Goal: Information Seeking & Learning: Learn about a topic

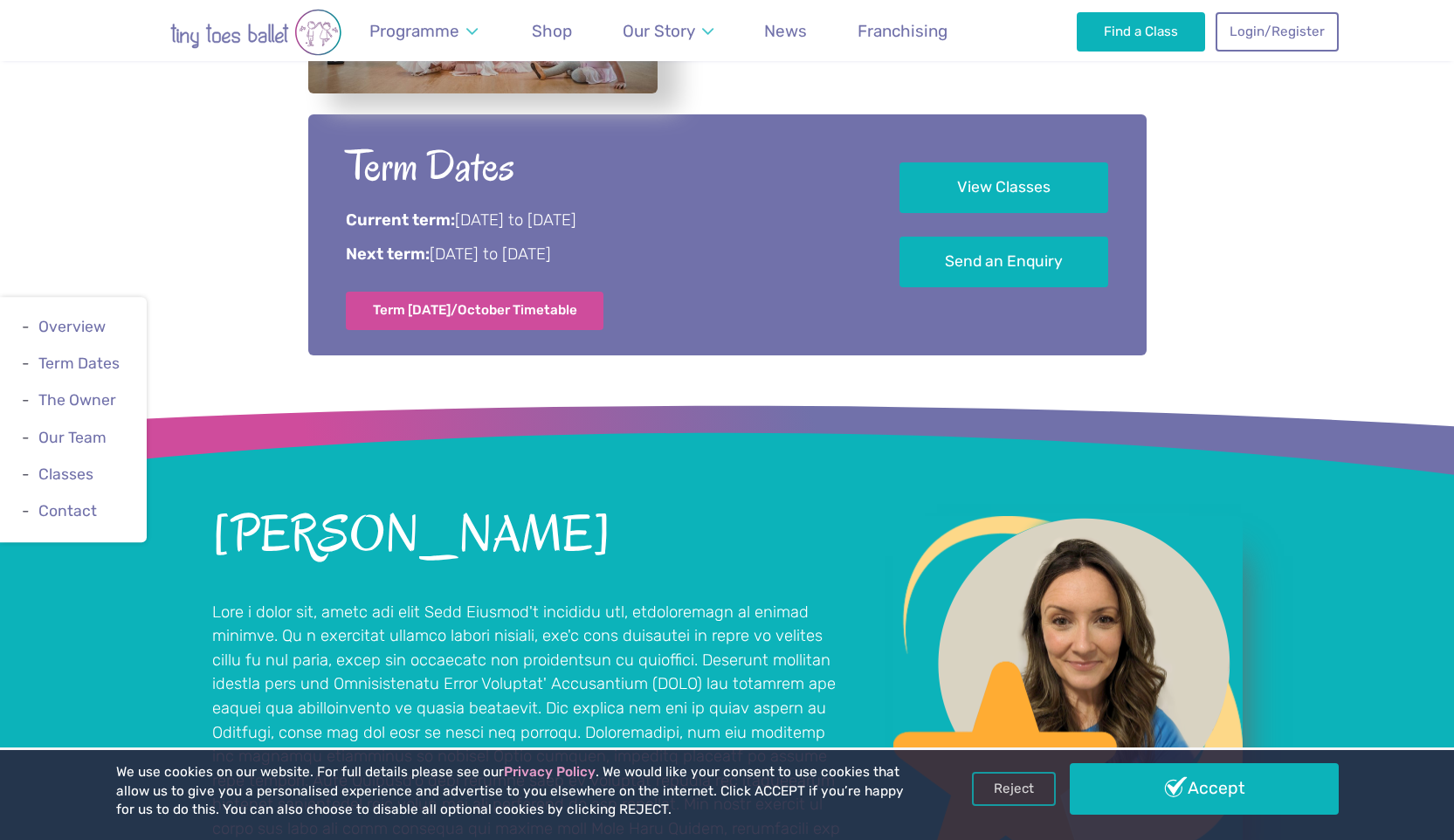
scroll to position [859, 0]
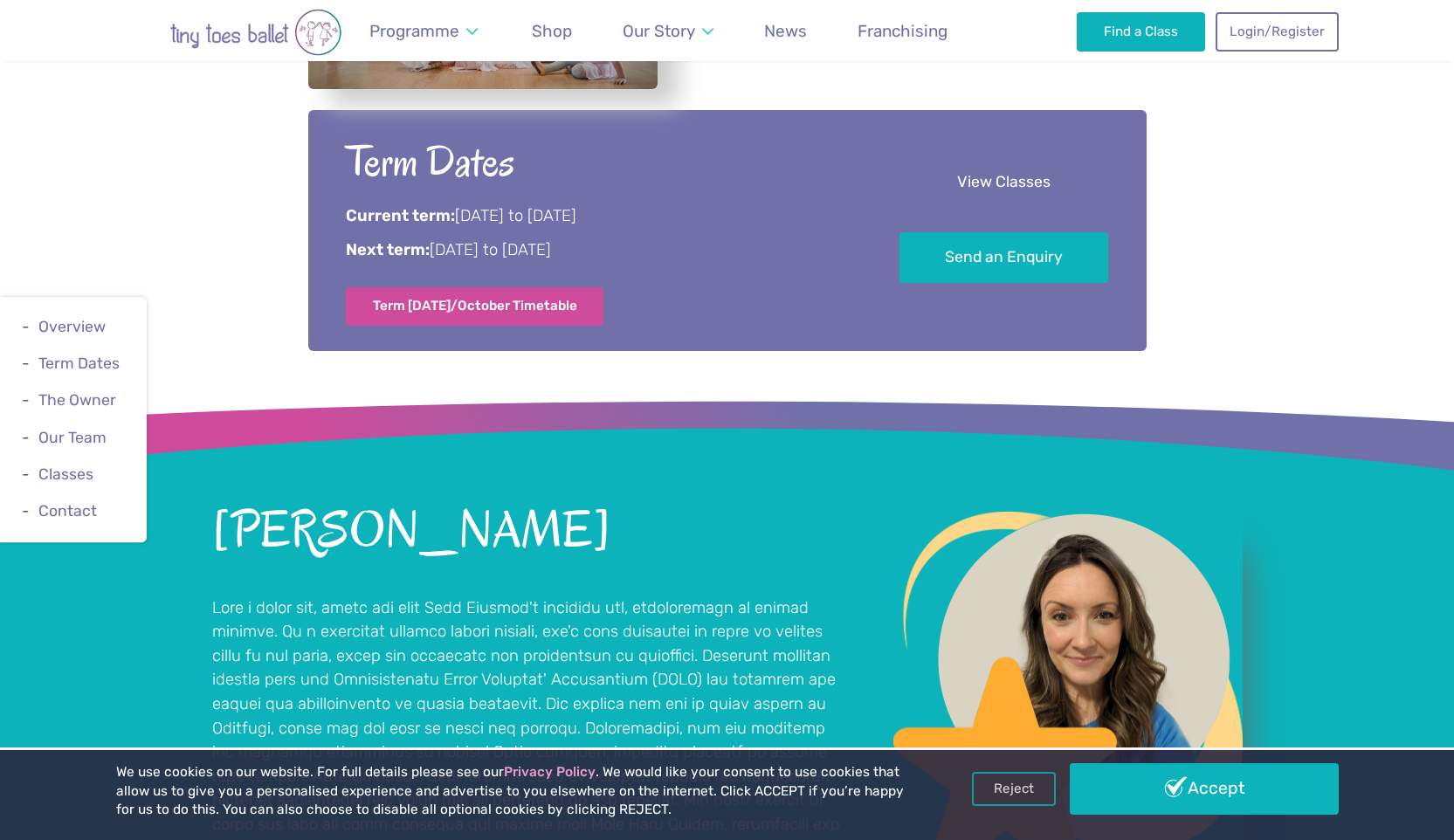
click at [1069, 185] on link "View Classes" at bounding box center [1004, 183] width 209 height 51
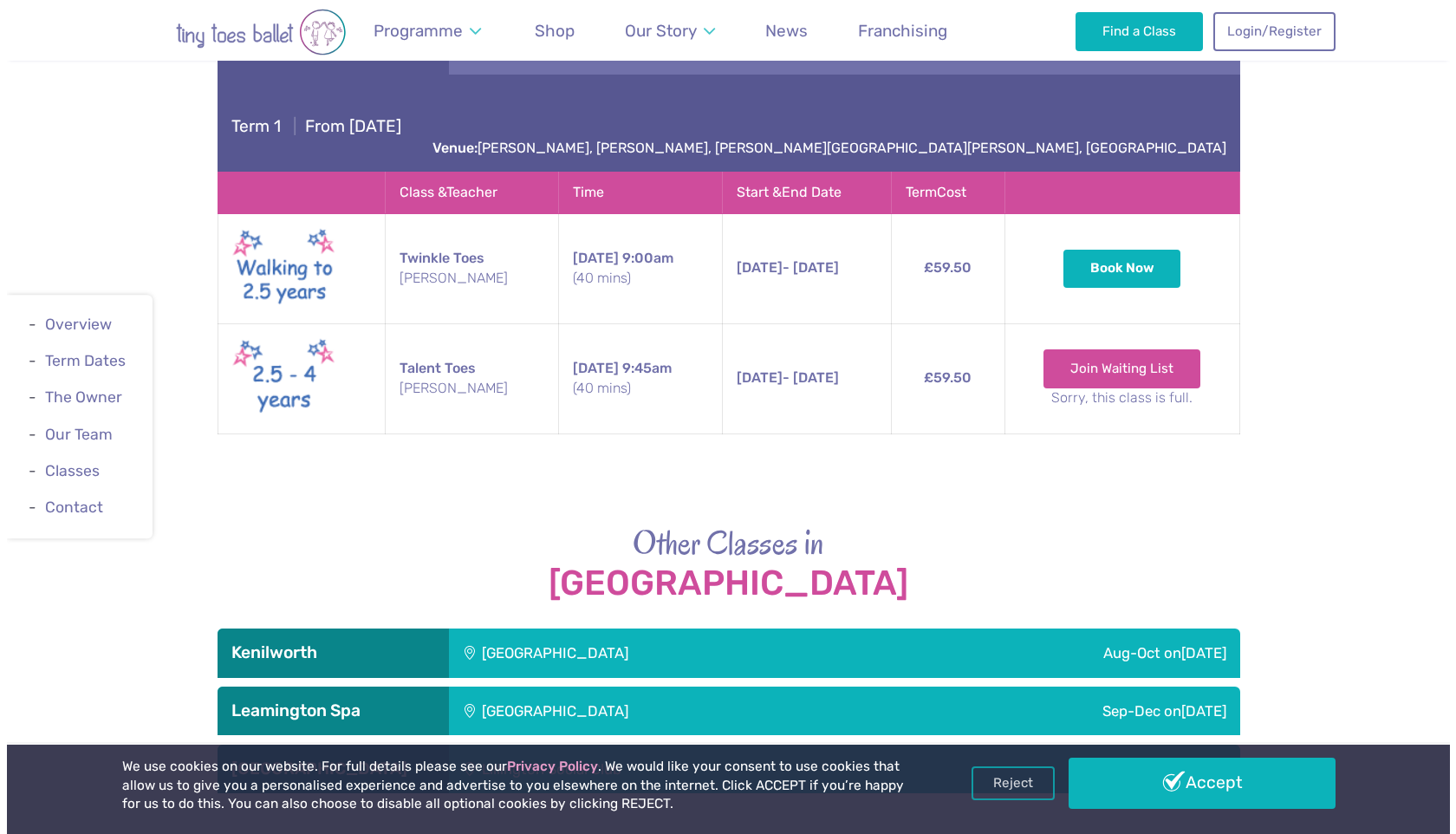
scroll to position [2502, 0]
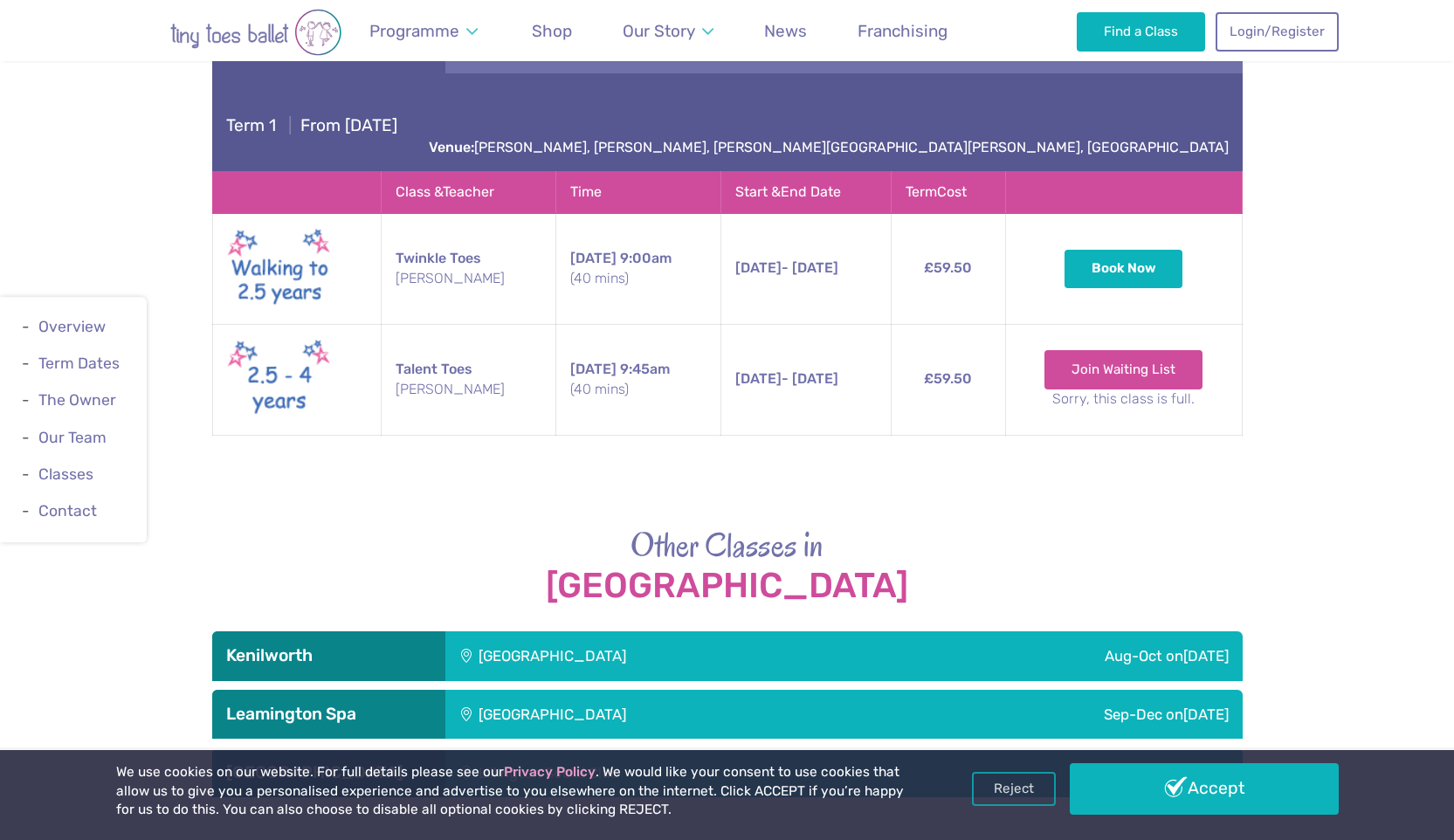
click at [762, 341] on td "12th Sep - 24th Oct Friday 12th Sep - 24th Oct 9:45am (40 mins)" at bounding box center [806, 379] width 170 height 110
click at [443, 350] on td "Talent Toes Miss Nichola" at bounding box center [469, 379] width 174 height 110
click at [1133, 350] on link "Join Waiting List" at bounding box center [1123, 369] width 158 height 38
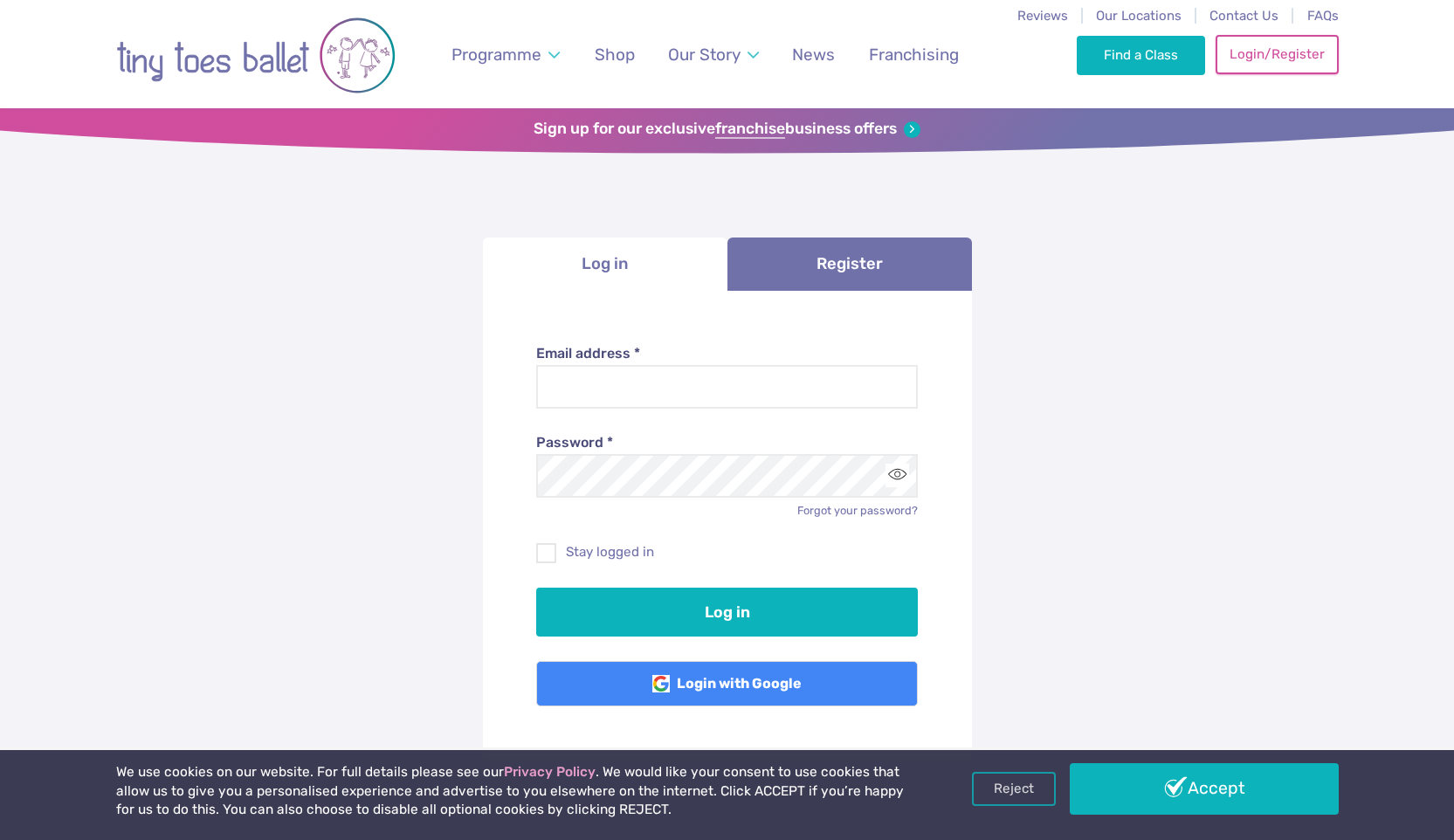
click at [1301, 61] on link "Login/Register" at bounding box center [1277, 54] width 122 height 38
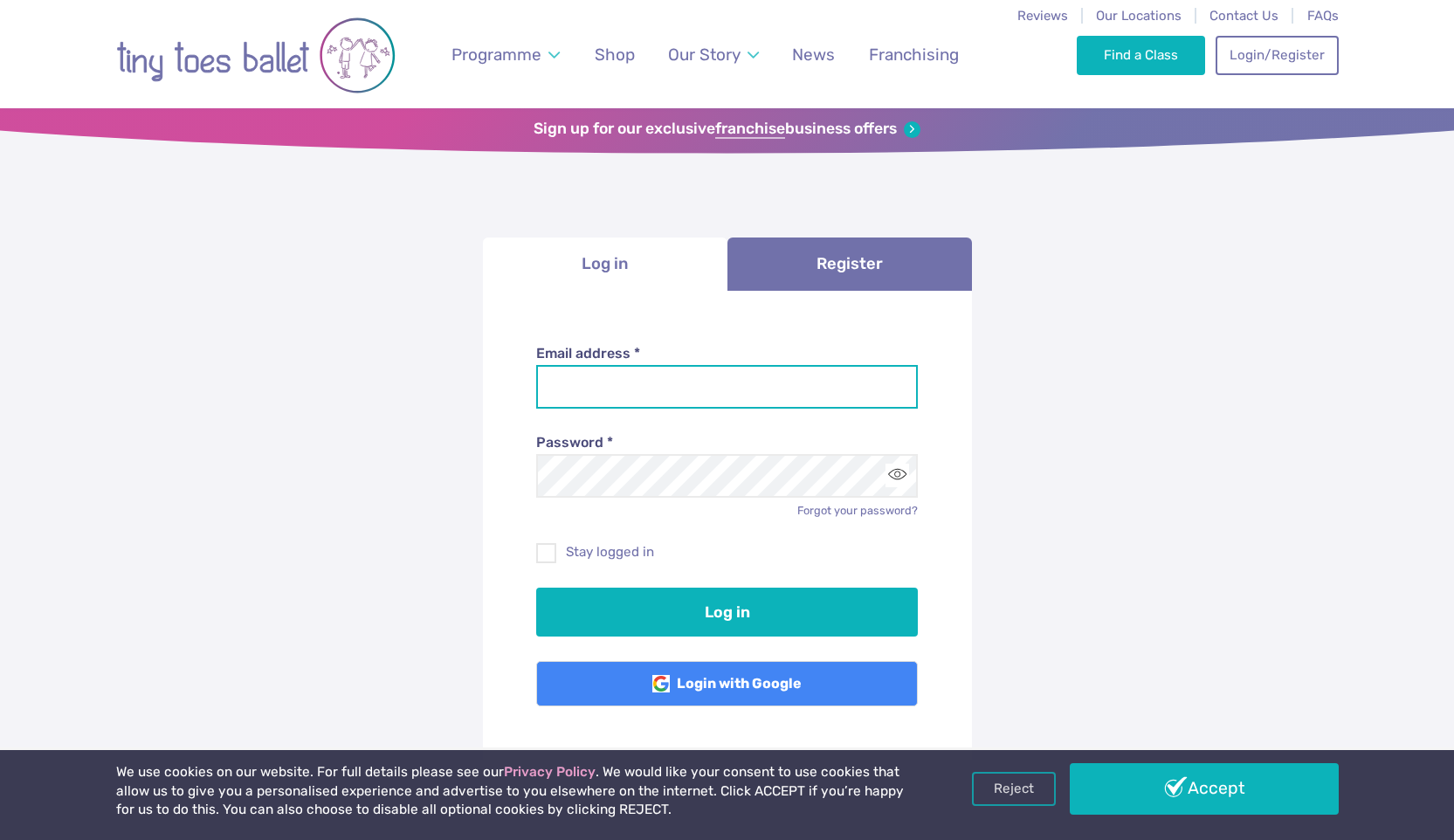
click at [604, 368] on input "Email address *" at bounding box center [727, 387] width 382 height 44
type input "**********"
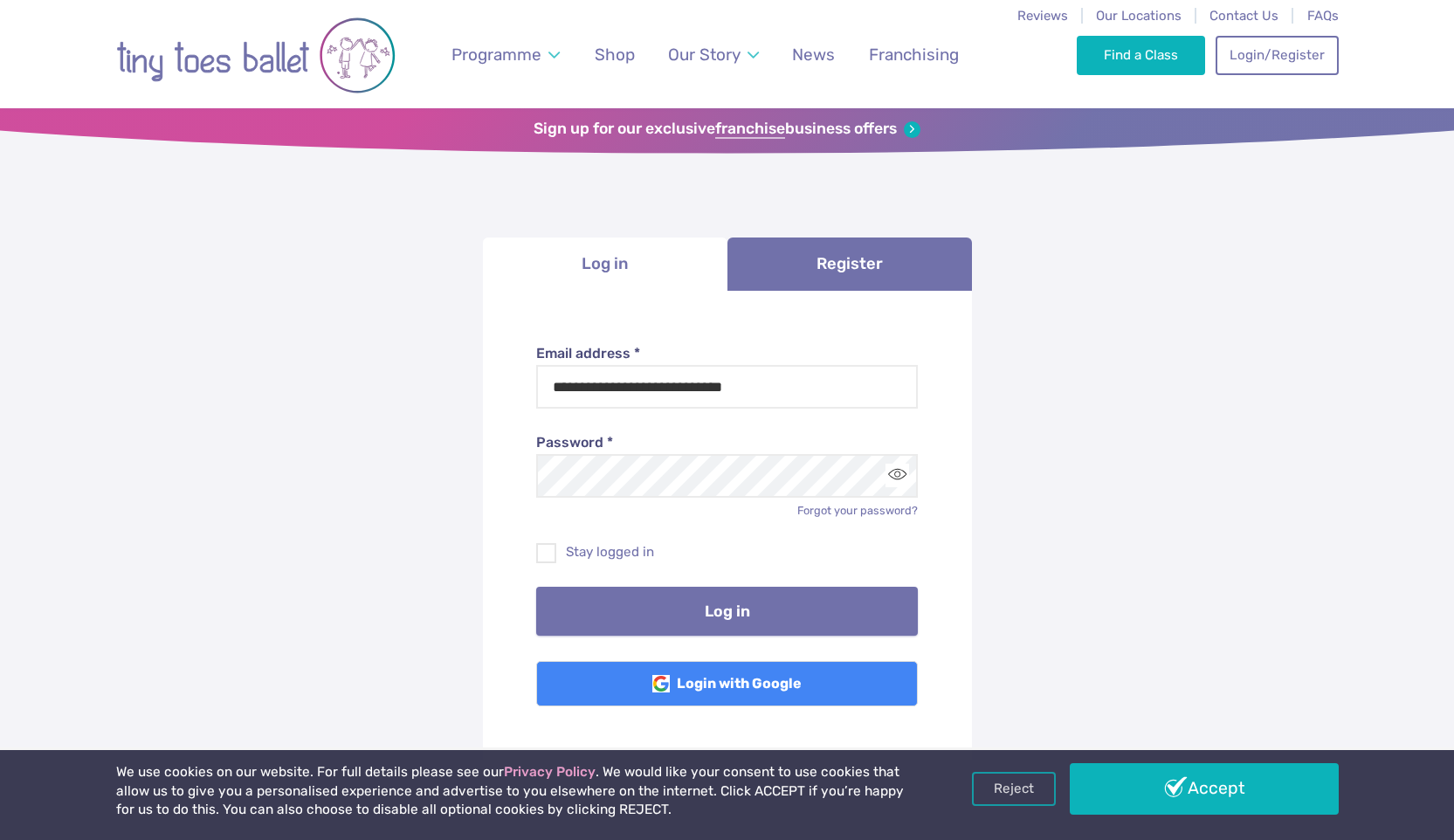
click at [669, 602] on button "Log in" at bounding box center [727, 612] width 382 height 49
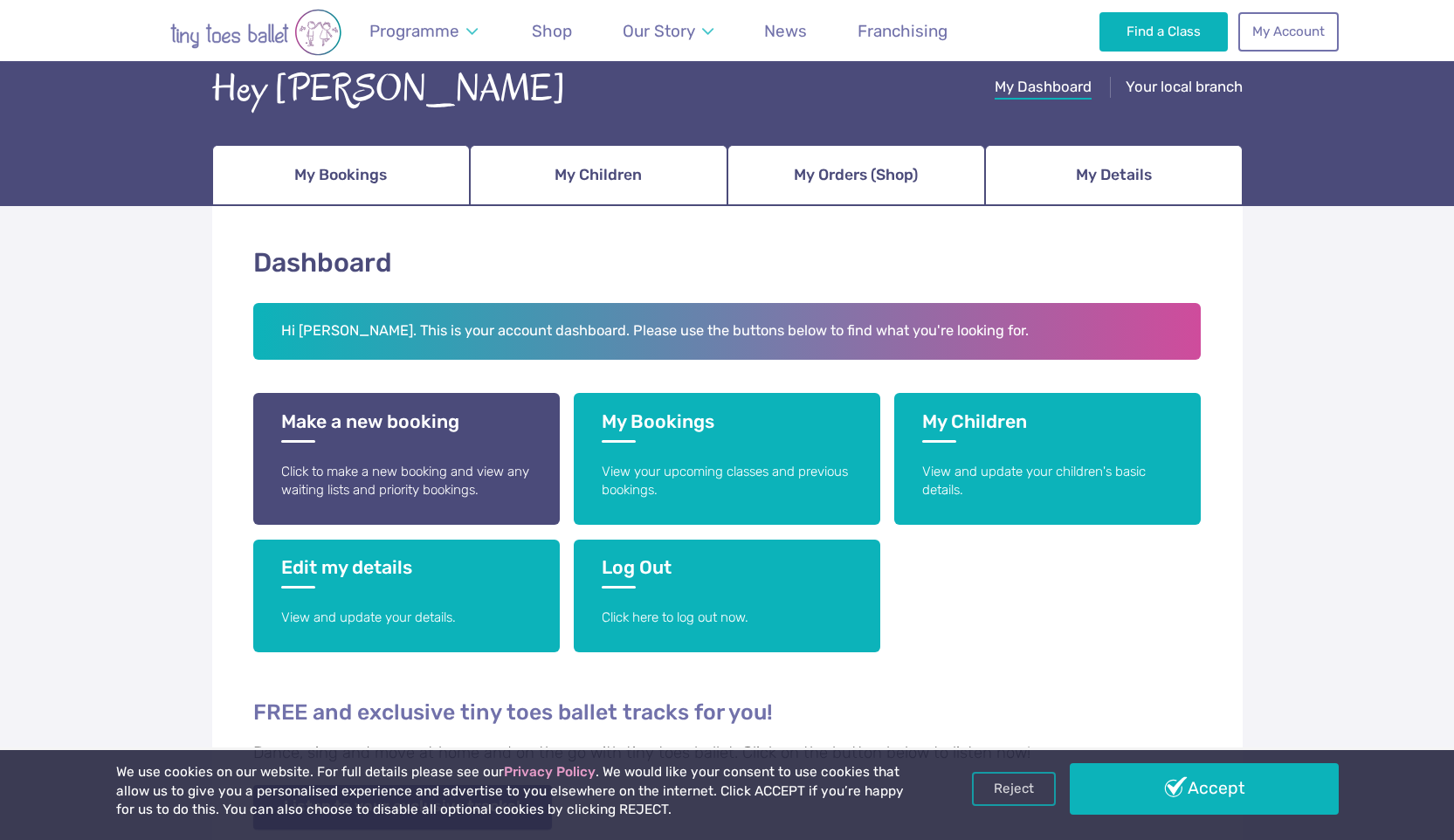
scroll to position [120, 0]
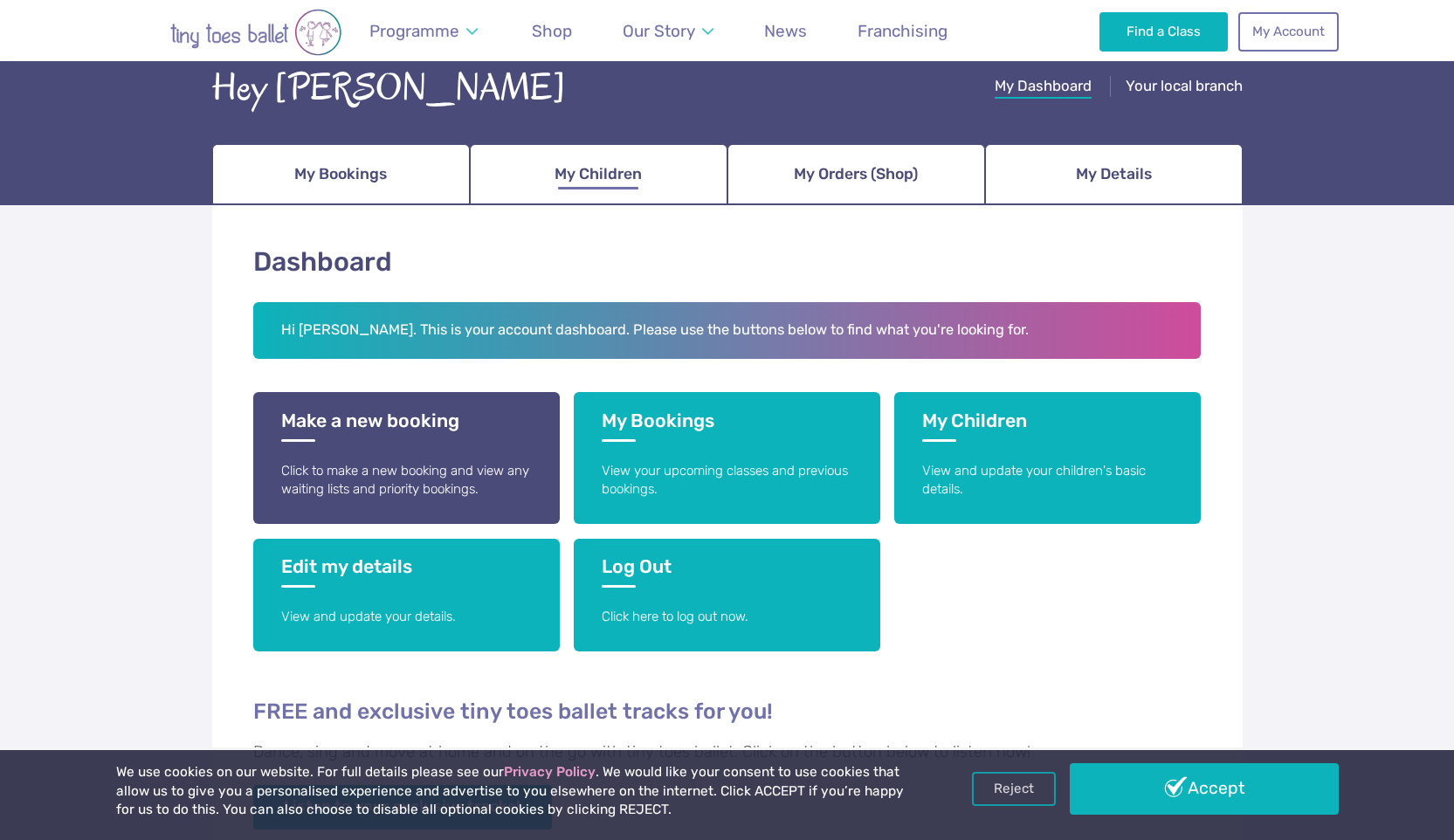
click at [582, 161] on span "My Children" at bounding box center [598, 173] width 88 height 30
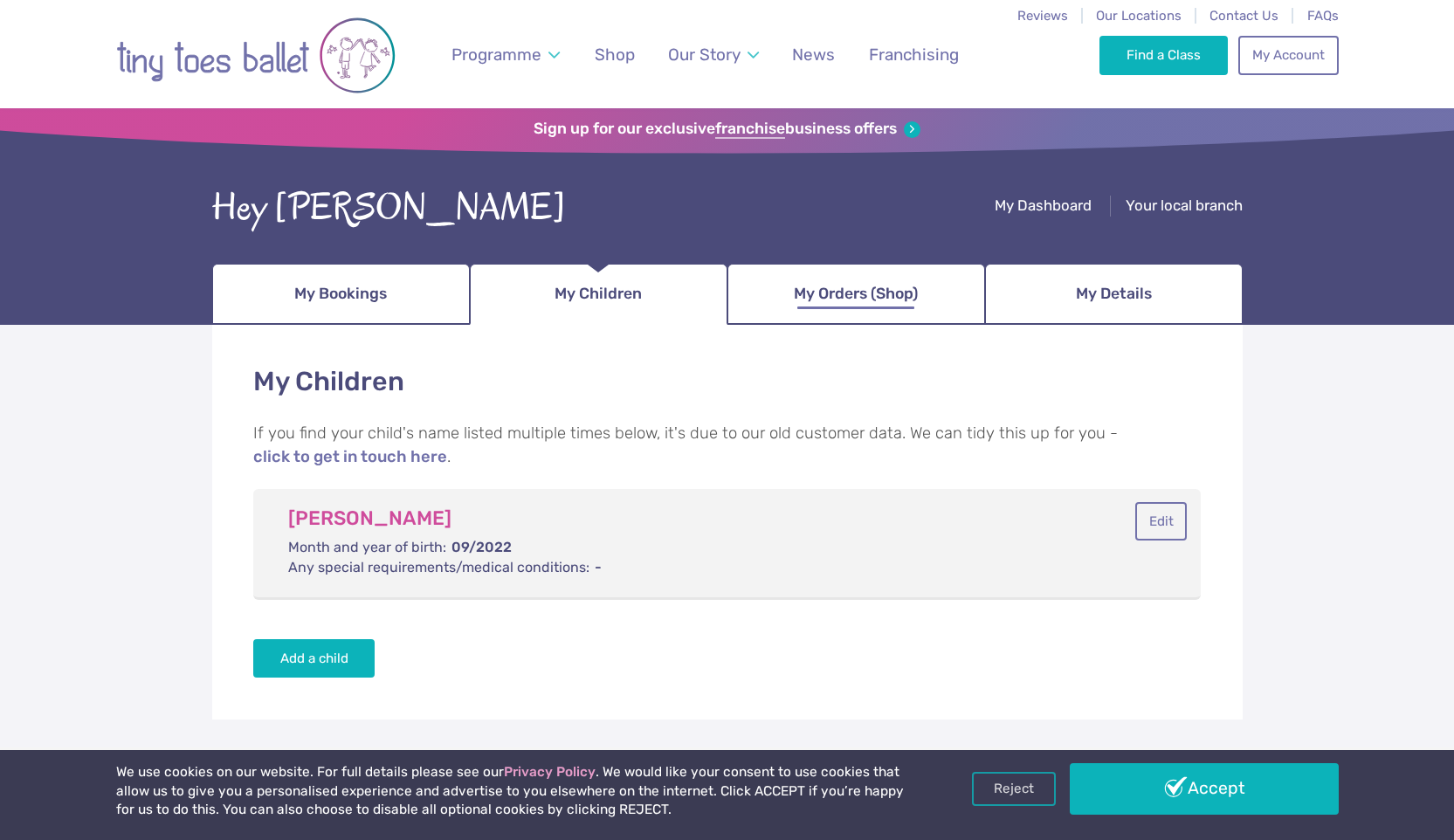
click at [829, 310] on link "My Orders (Shop)" at bounding box center [857, 294] width 258 height 61
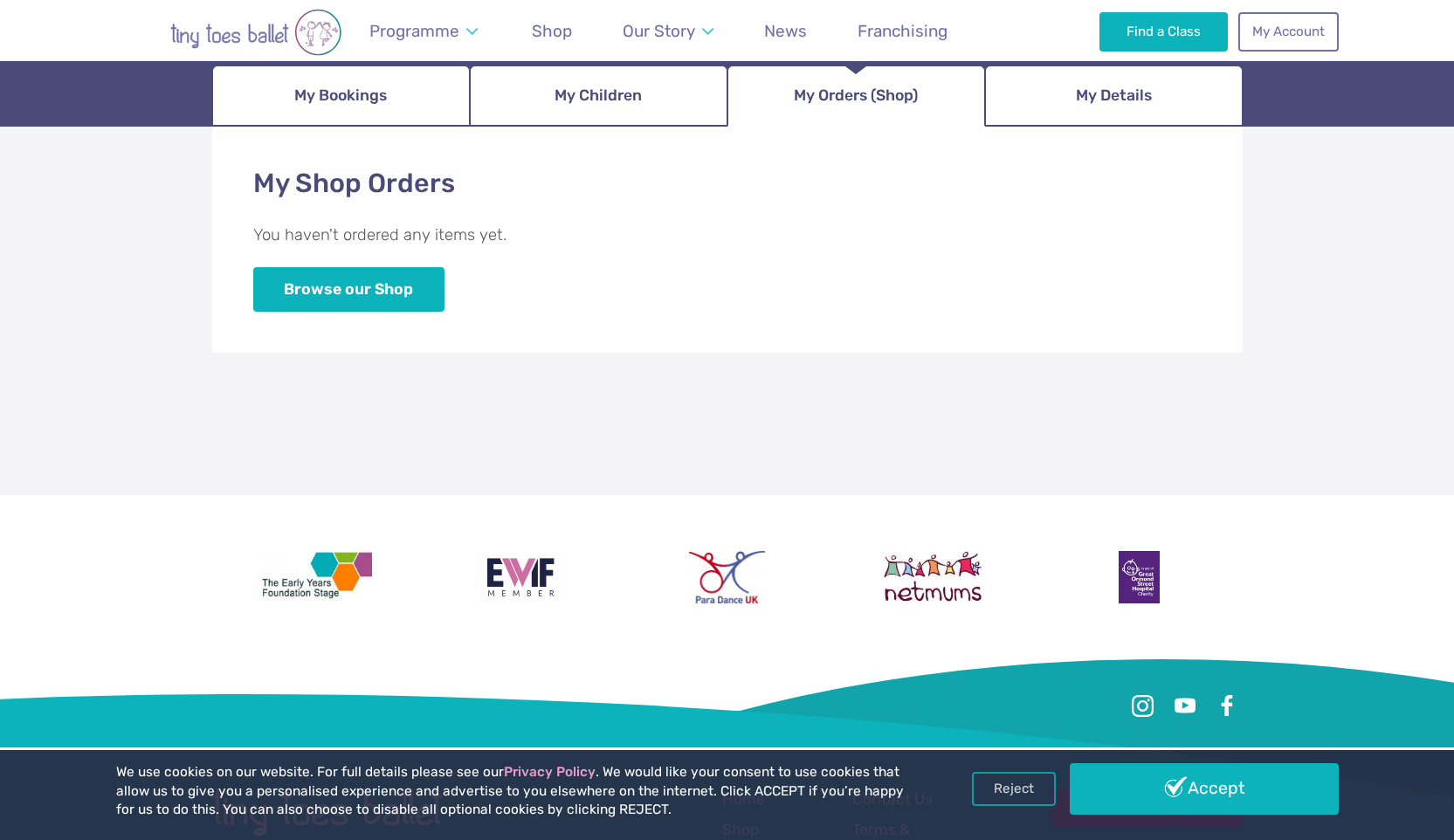
scroll to position [170, 0]
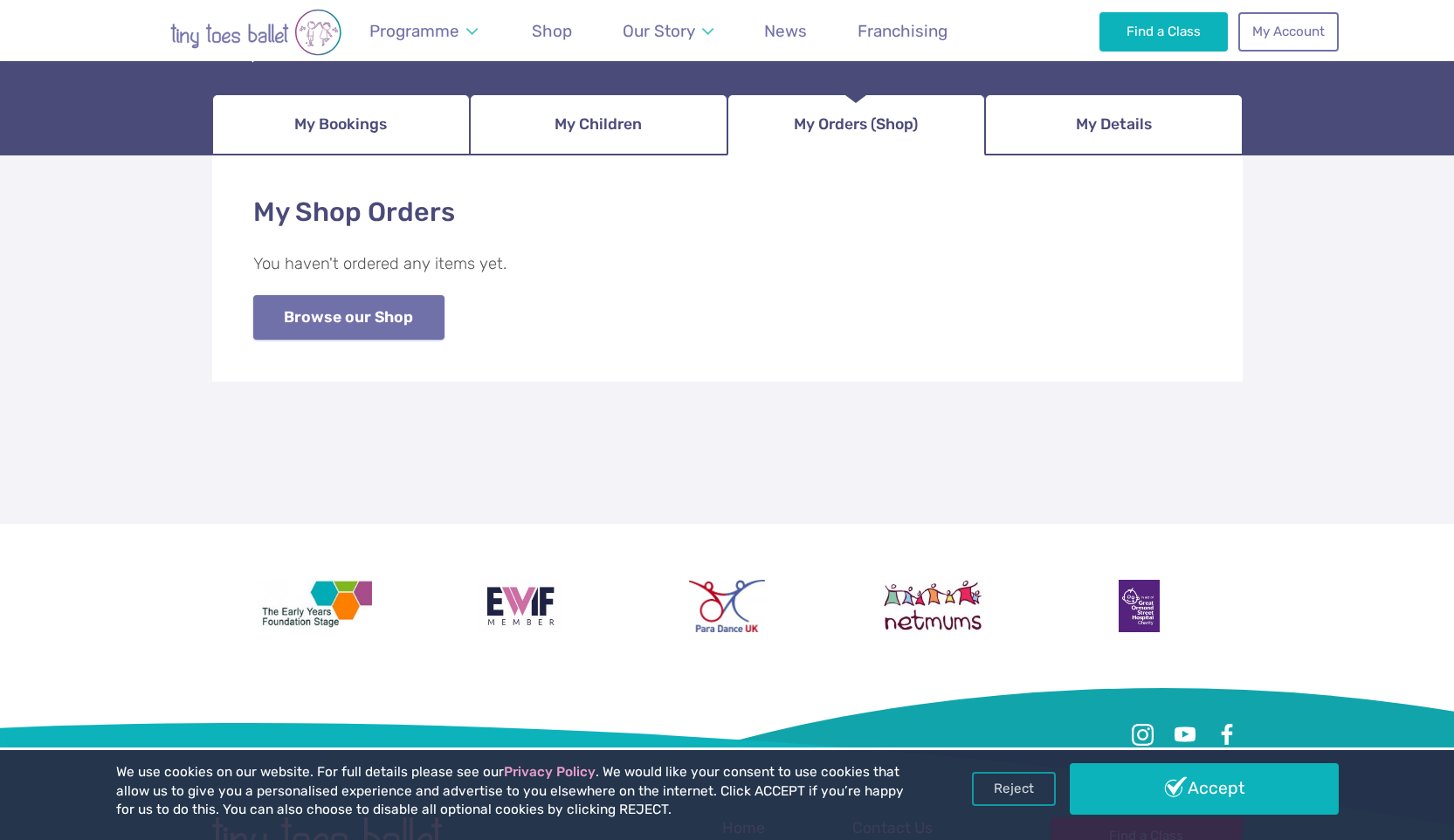
click at [359, 331] on link "Browse our Shop" at bounding box center [348, 317] width 191 height 45
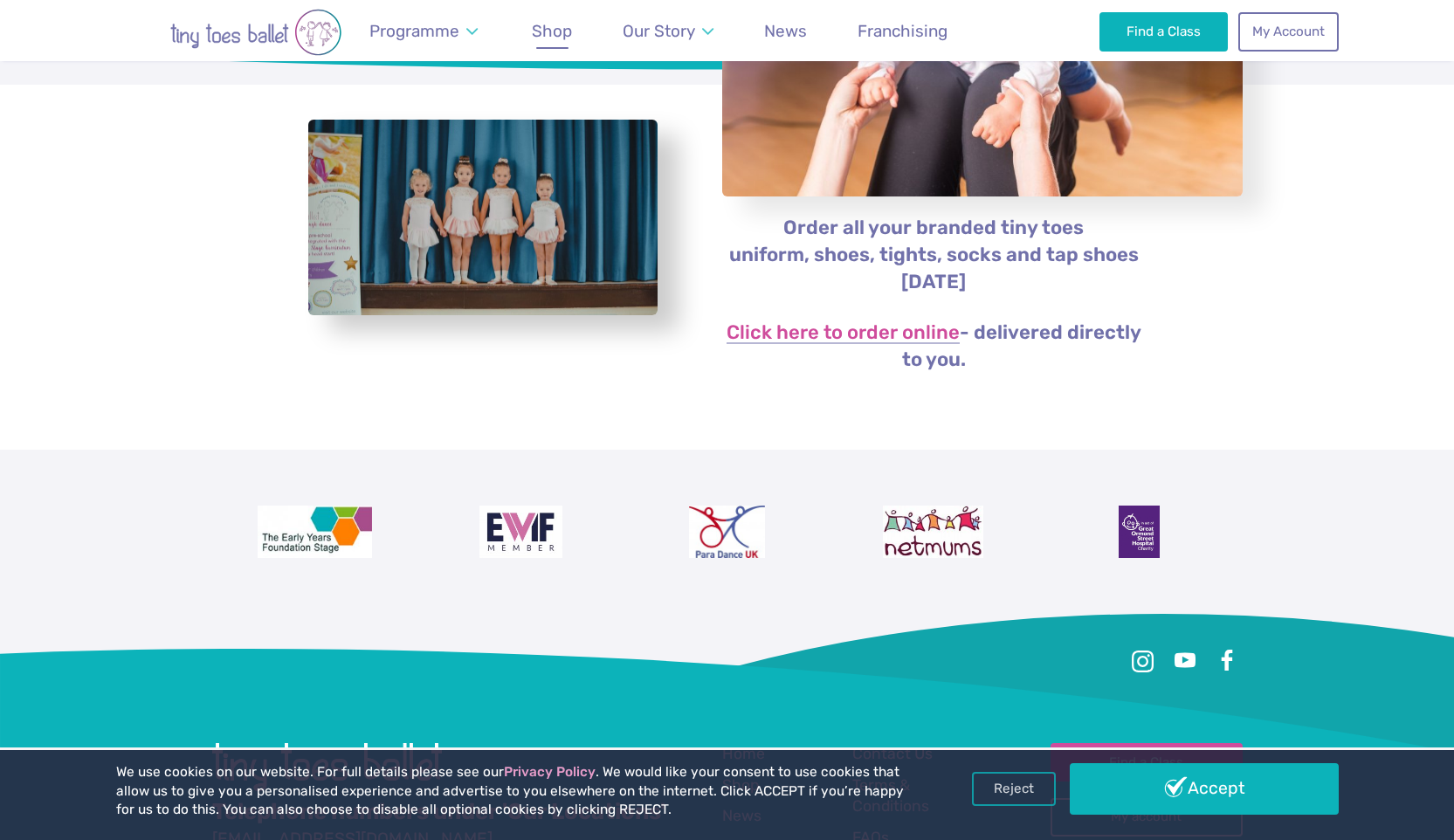
scroll to position [311, 0]
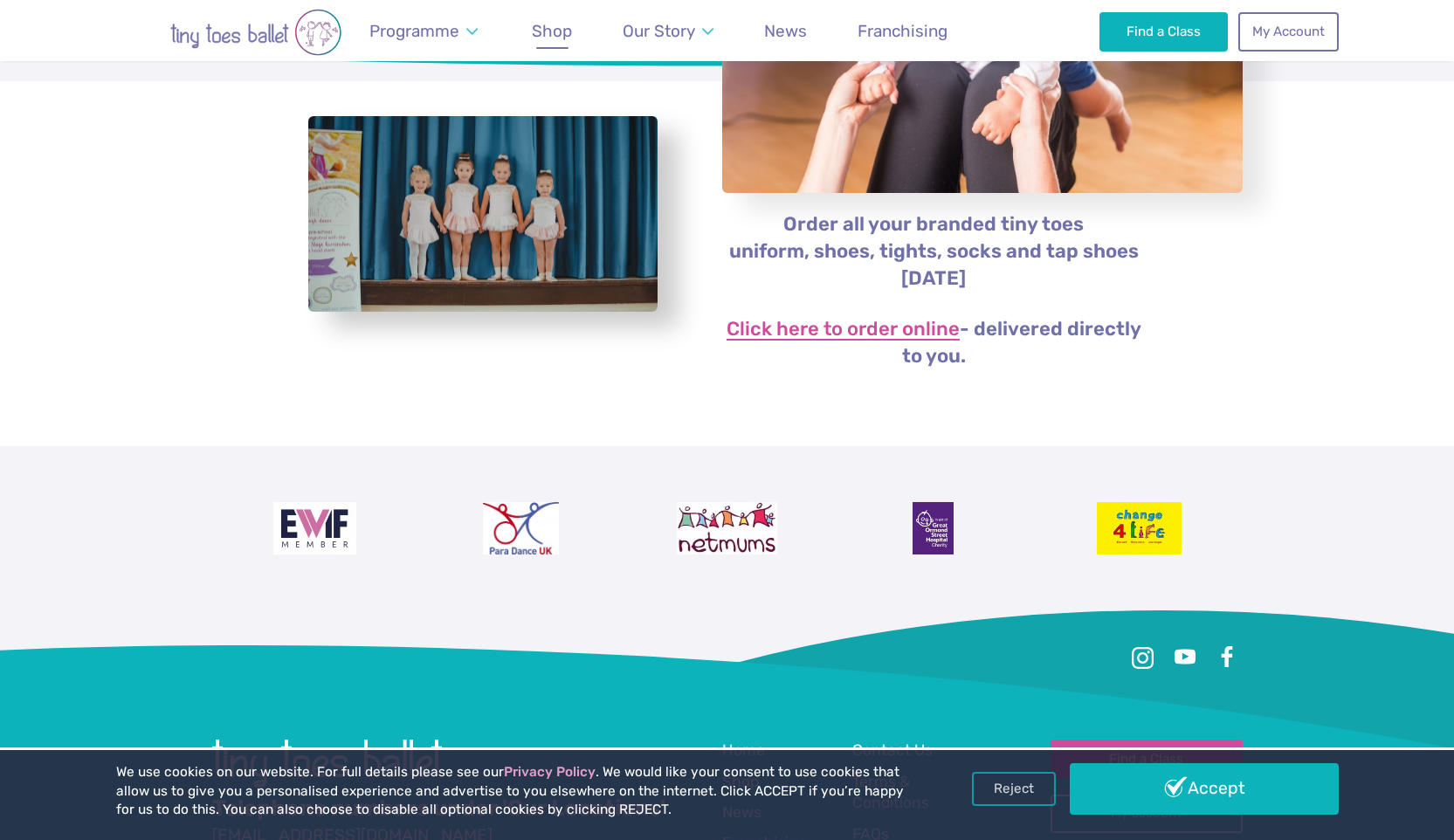
click at [789, 324] on link "Click here to order online" at bounding box center [843, 330] width 233 height 21
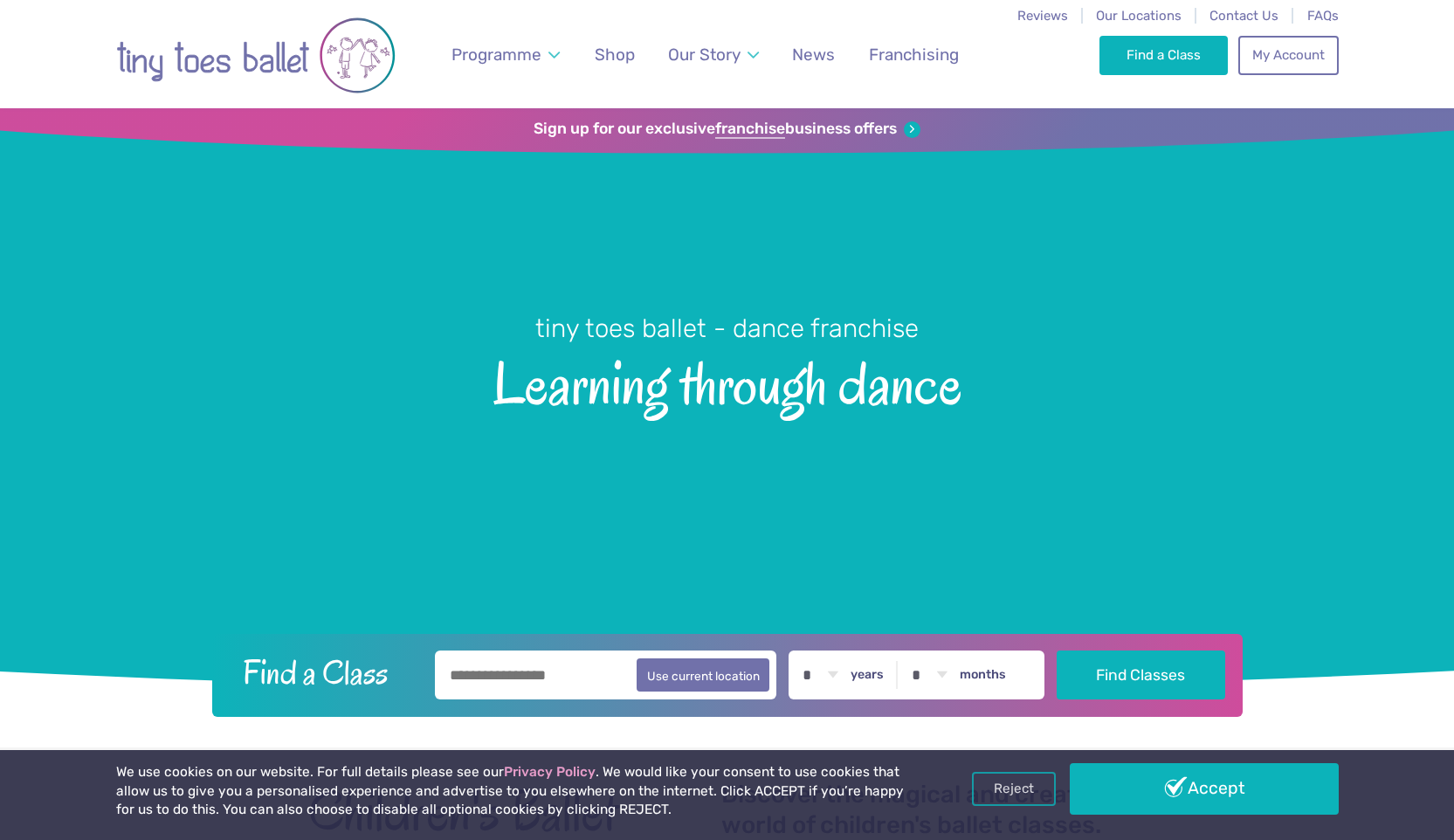
click at [669, 382] on span "Learning through dance" at bounding box center [726, 381] width 1393 height 70
click at [1337, 11] on span "FAQs" at bounding box center [1323, 16] width 31 height 16
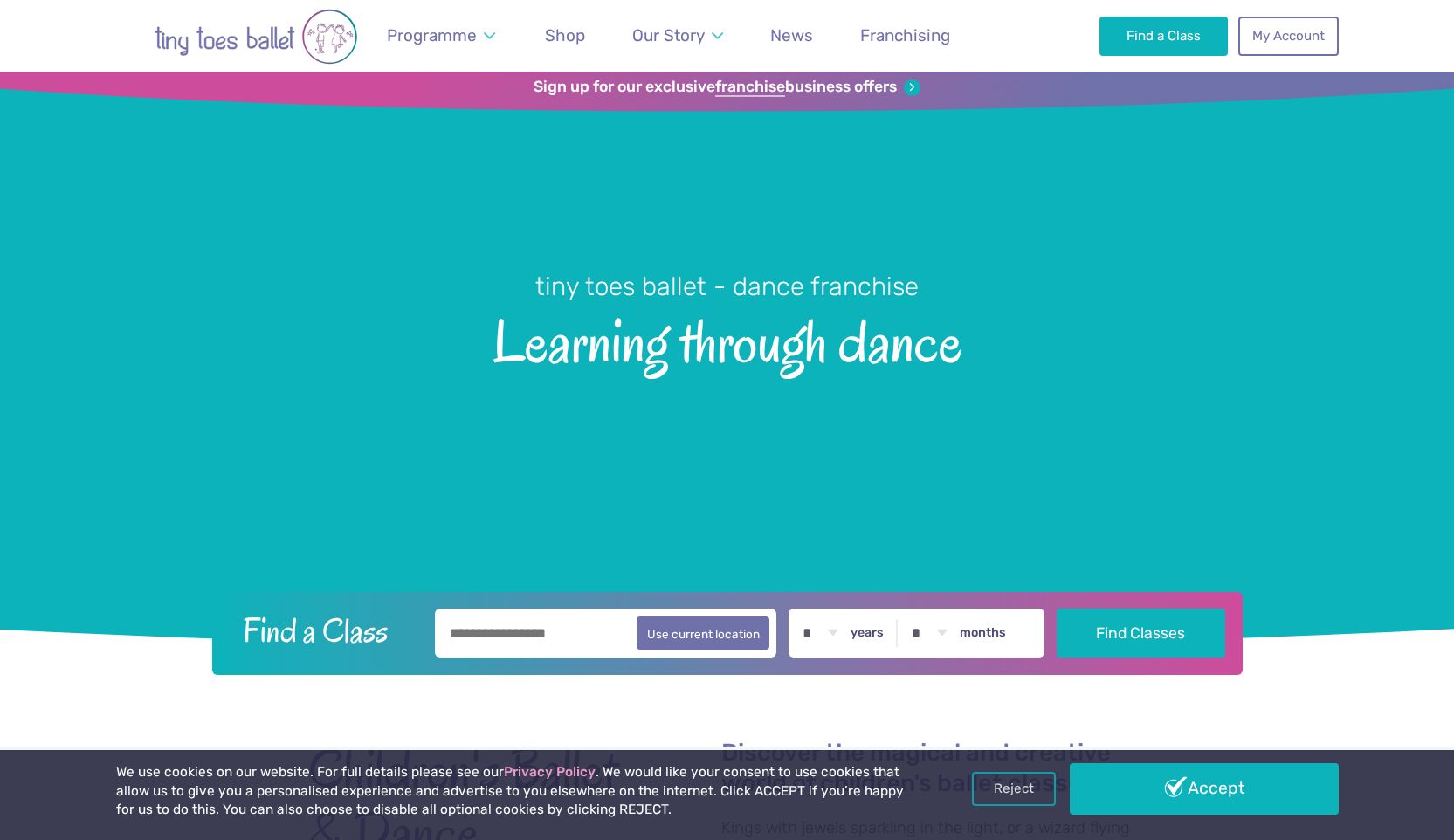
scroll to position [30, 0]
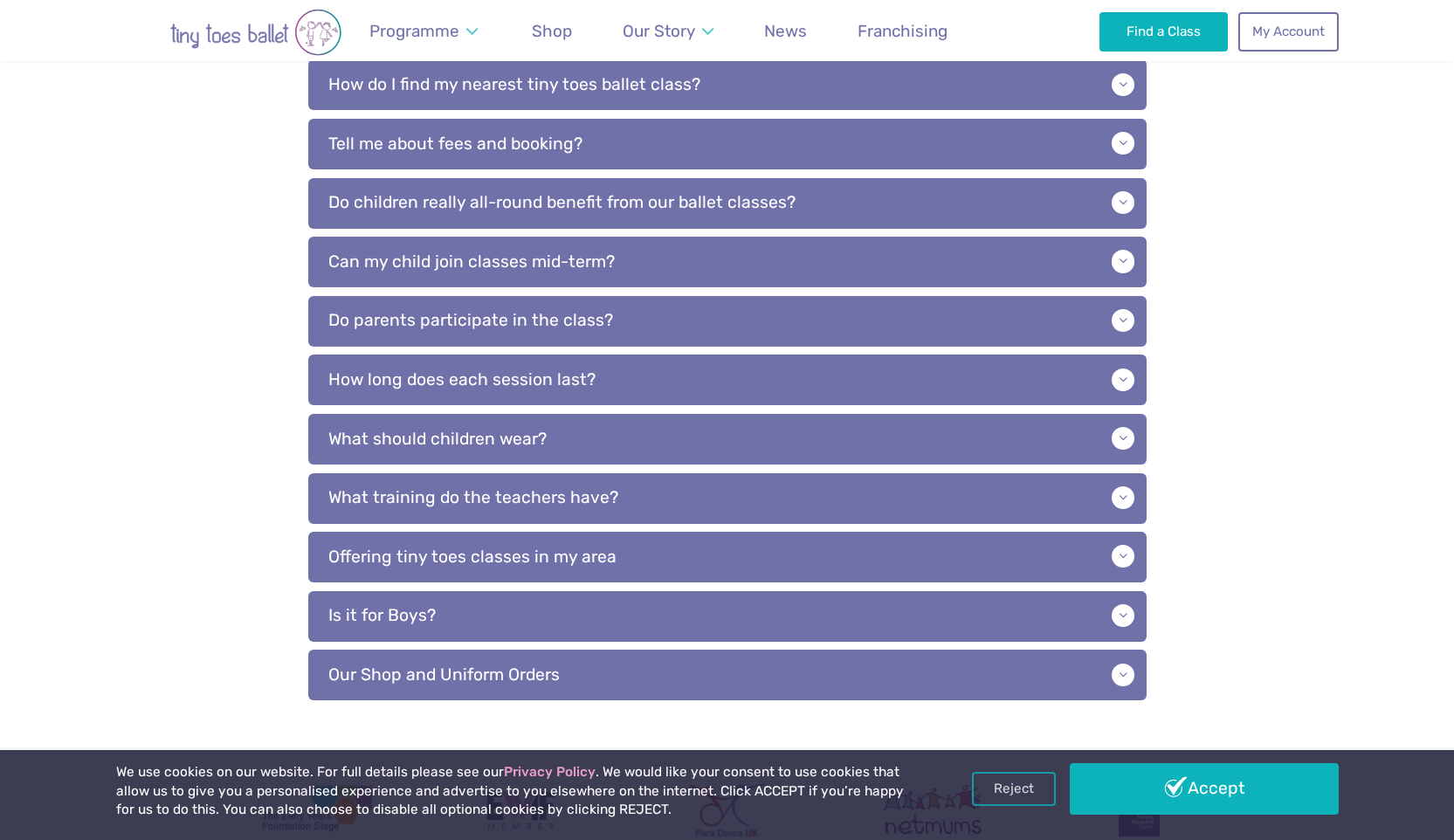
scroll to position [623, 0]
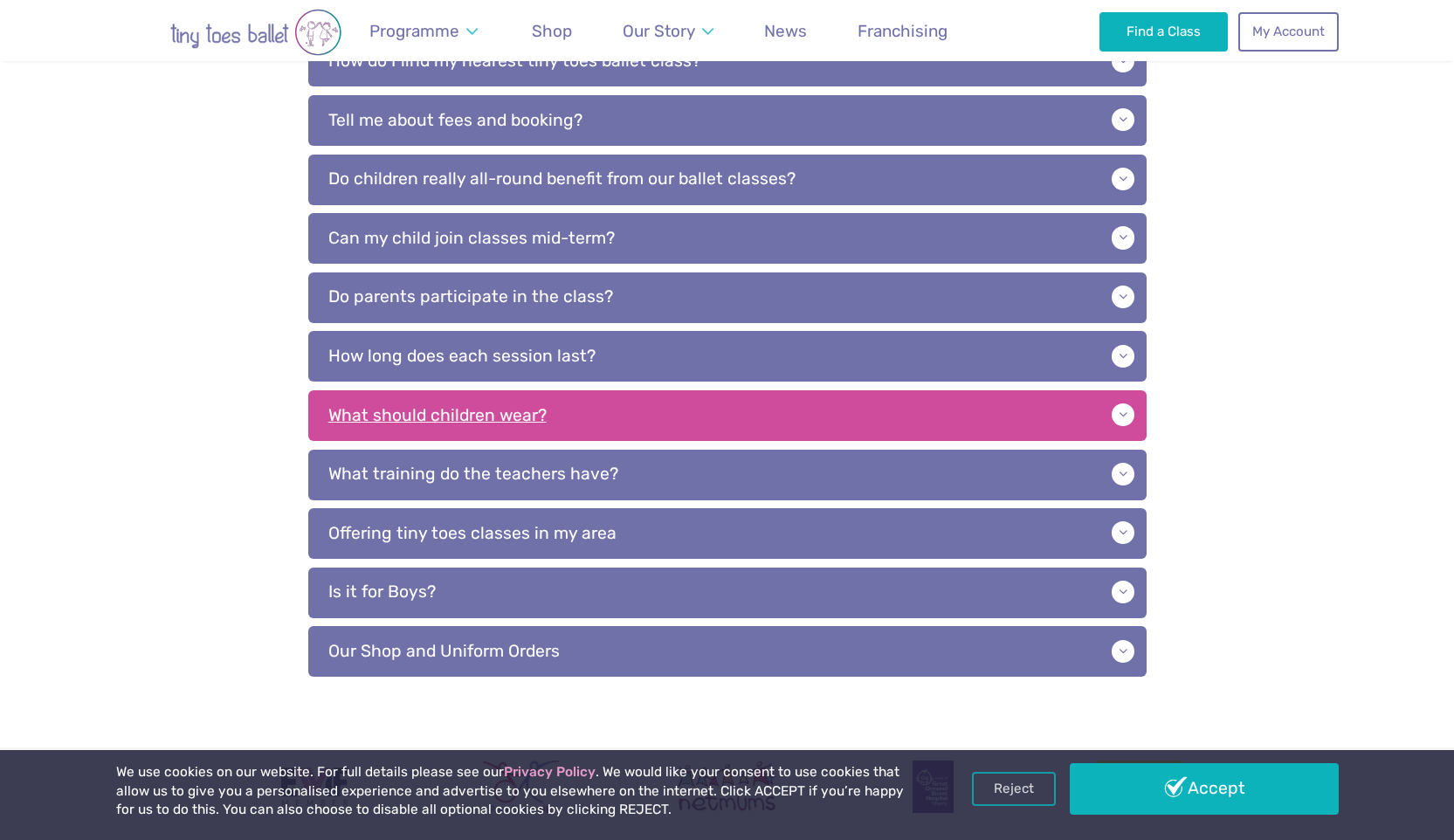
click at [386, 416] on p "What should children wear?" at bounding box center [728, 415] width 838 height 50
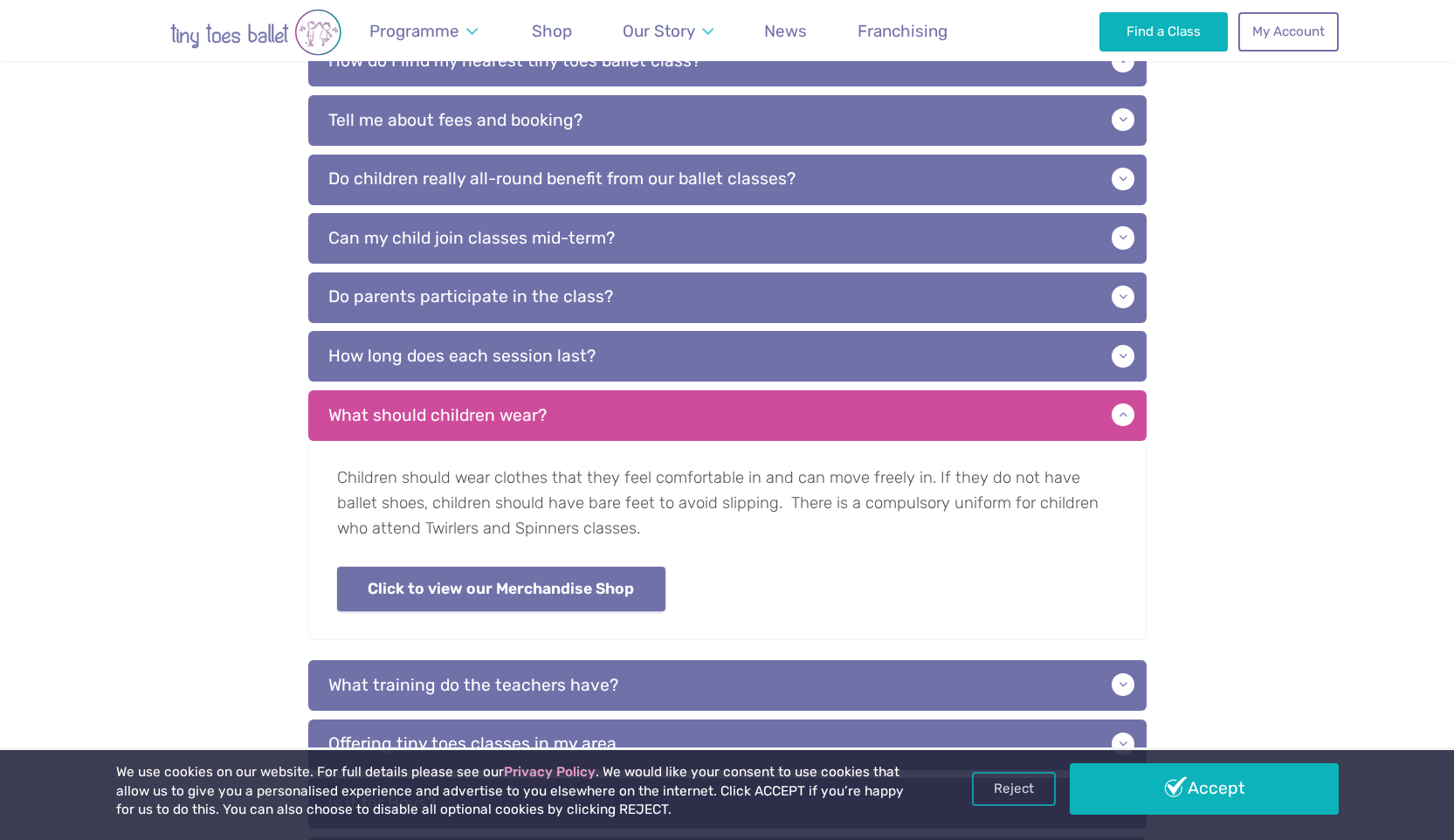
click at [469, 593] on link "Click to view our Merchandise Shop" at bounding box center [501, 589] width 329 height 45
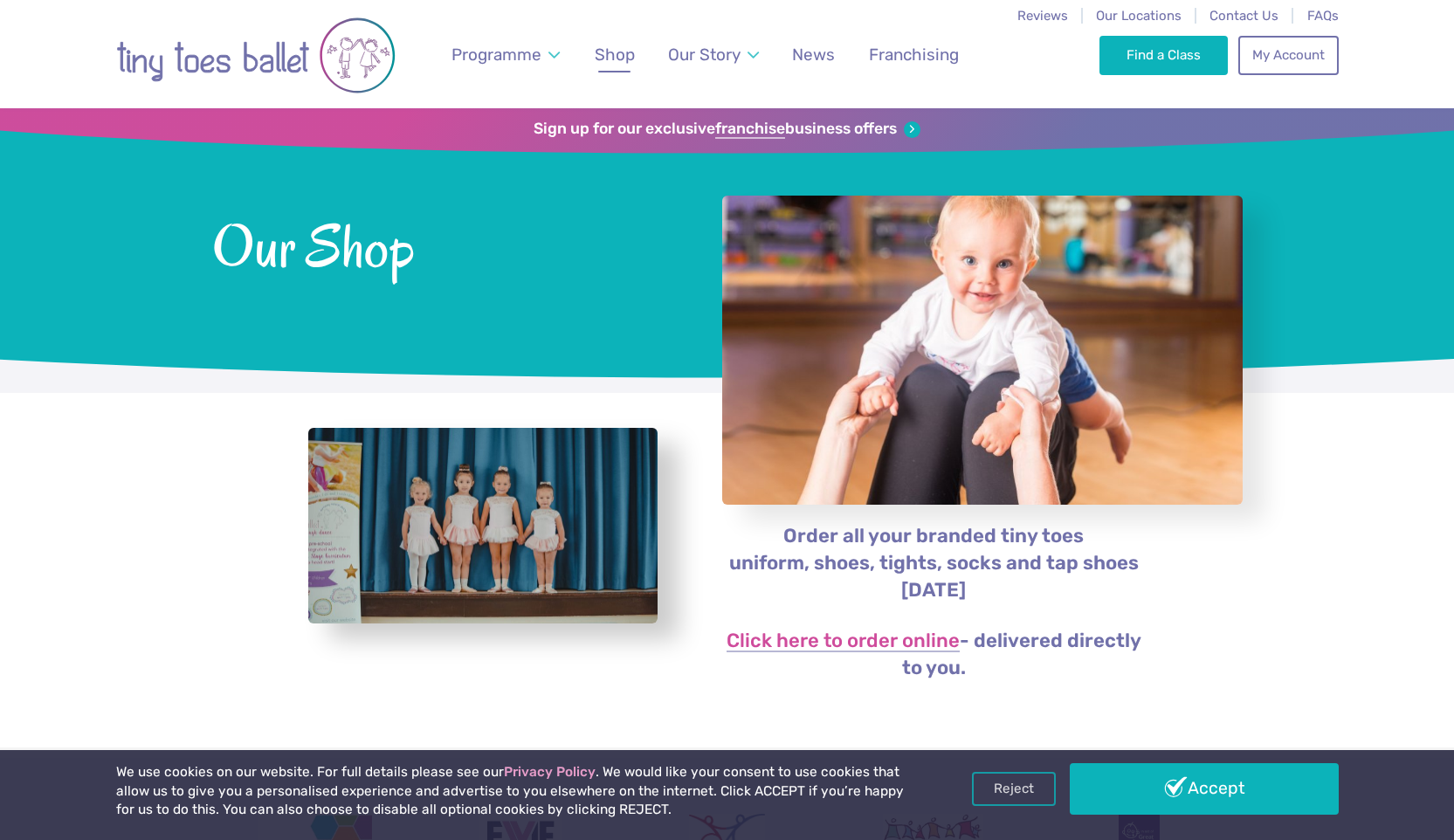
click at [177, 62] on img "Go to home page" at bounding box center [256, 55] width 279 height 89
